Goal: Task Accomplishment & Management: Manage account settings

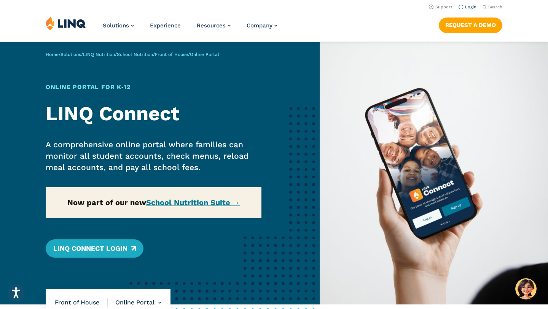
click at [459, 9] on link "Login" at bounding box center [467, 7] width 18 height 5
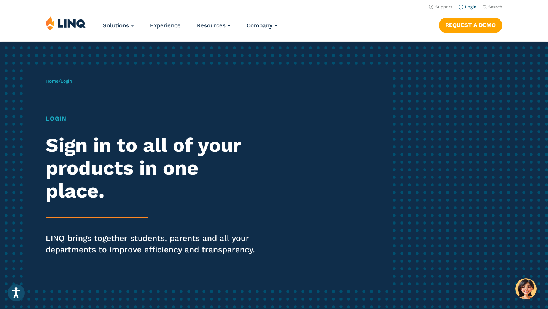
click at [470, 5] on link "Login" at bounding box center [467, 7] width 18 height 5
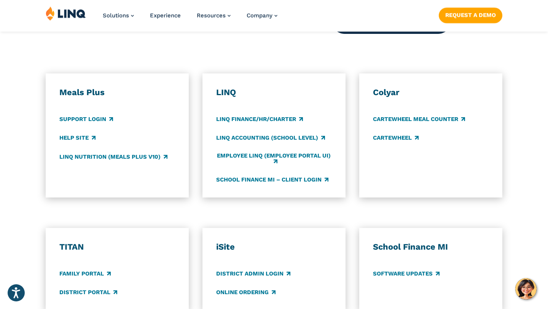
scroll to position [411, 0]
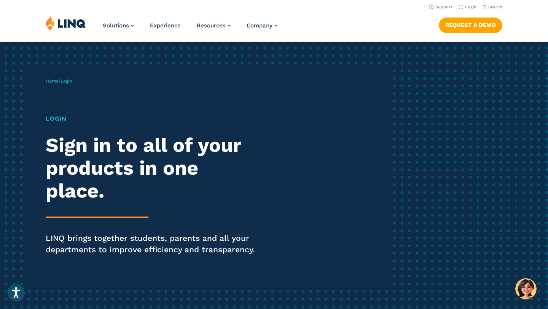
click at [60, 119] on h1 "Login" at bounding box center [151, 118] width 211 height 9
click at [70, 82] on span "Login" at bounding box center [65, 80] width 11 height 5
click at [114, 152] on h2 "Sign in to all of your products in one place." at bounding box center [151, 168] width 211 height 68
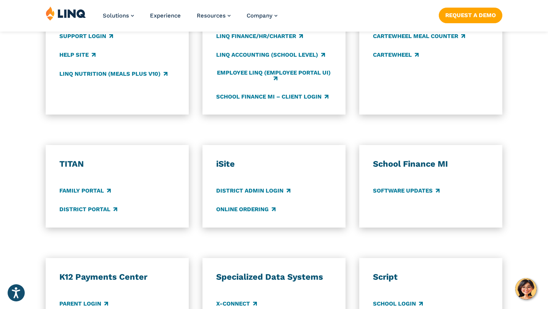
scroll to position [502, 0]
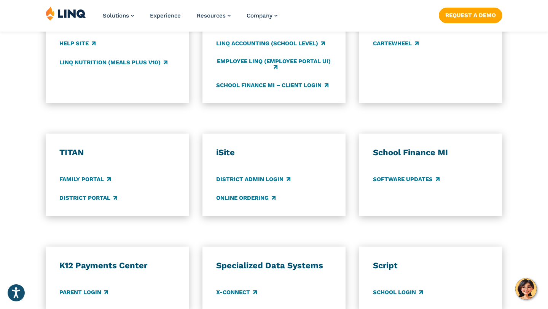
click at [74, 150] on h3 "TITAN" at bounding box center [117, 152] width 116 height 11
click at [81, 199] on link "District Portal" at bounding box center [88, 198] width 58 height 8
